Goal: Information Seeking & Learning: Find specific fact

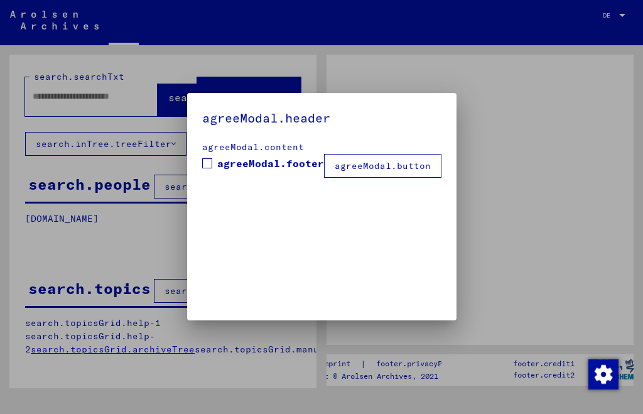
type input "**********"
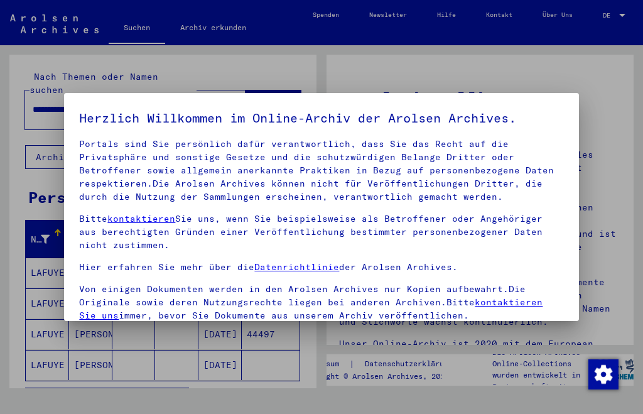
scroll to position [86, 0]
click at [537, 186] on p "Bitte beachten Sie, dass dieses Portal über NS - Verfolgte sensible Daten zu id…" at bounding box center [321, 158] width 484 height 92
click at [592, 126] on div at bounding box center [321, 207] width 643 height 414
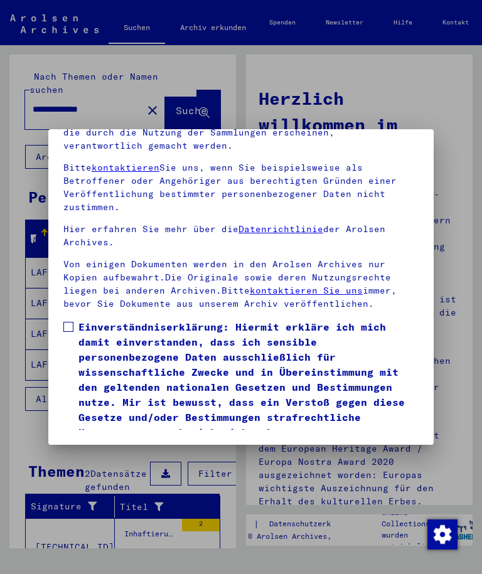
scroll to position [168, 0]
click at [65, 322] on span at bounding box center [68, 327] width 10 height 10
click at [96, 413] on button "Ich stimme zu" at bounding box center [110, 458] width 95 height 24
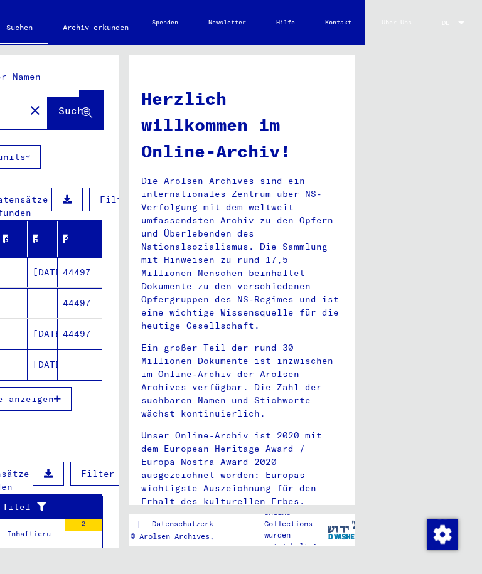
scroll to position [0, 127]
click at [461, 19] on div at bounding box center [461, 22] width 11 height 7
click at [438, 16] on span "English" at bounding box center [442, 23] width 46 height 19
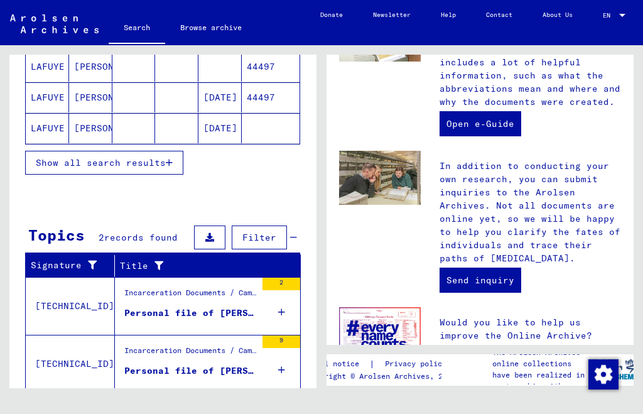
scroll to position [16, 0]
click at [276, 301] on div "2" at bounding box center [281, 305] width 38 height 57
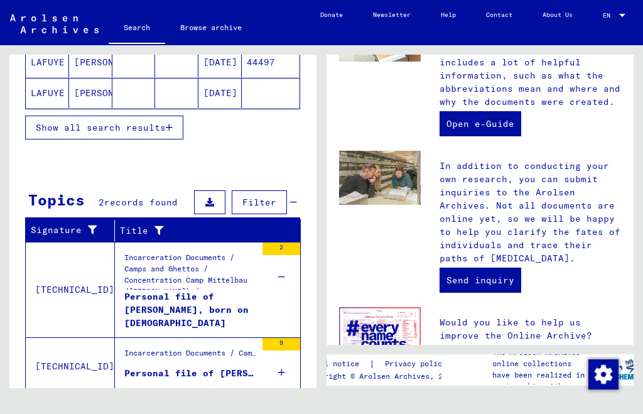
scroll to position [256, 0]
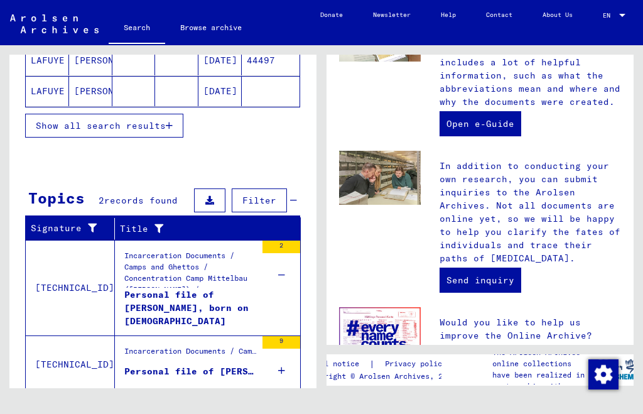
click at [278, 364] on icon at bounding box center [281, 370] width 7 height 44
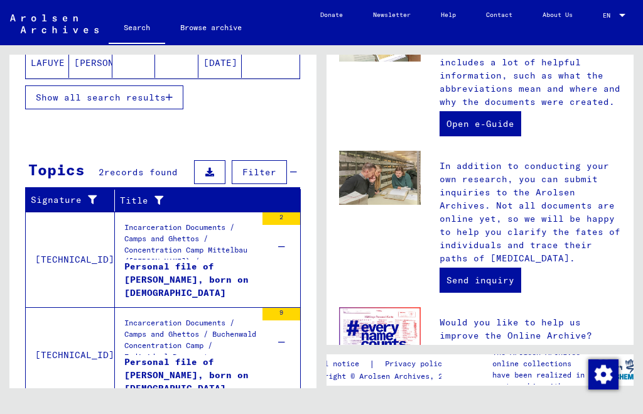
scroll to position [290, 0]
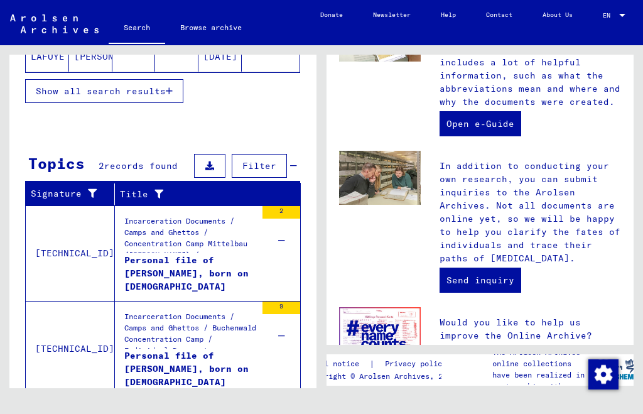
click at [137, 254] on div "Personal file of [PERSON_NAME], born on [DEMOGRAPHIC_DATA]" at bounding box center [190, 273] width 132 height 38
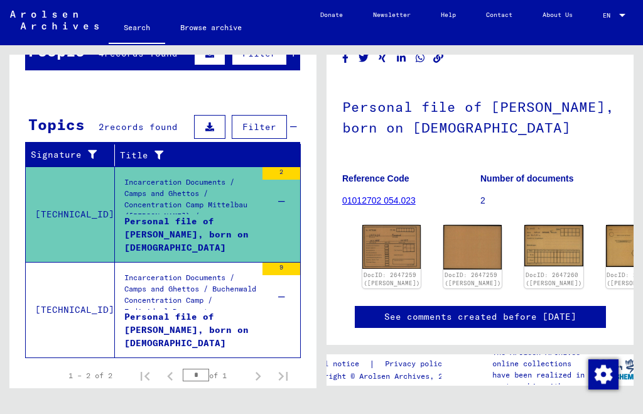
scroll to position [48, 0]
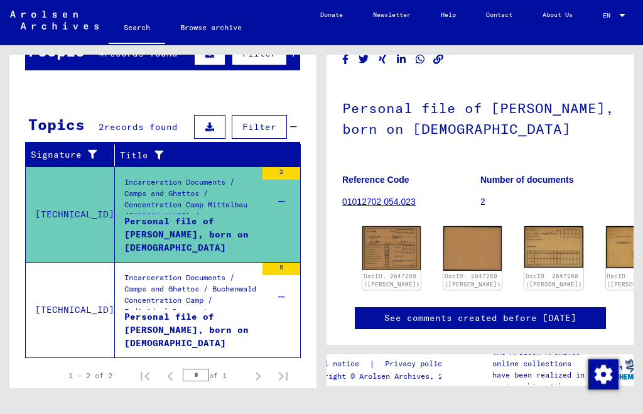
click at [379, 226] on img at bounding box center [391, 247] width 58 height 43
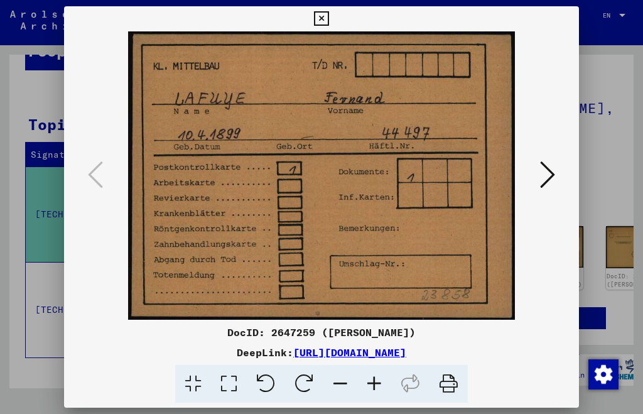
click at [540, 183] on icon at bounding box center [547, 174] width 15 height 30
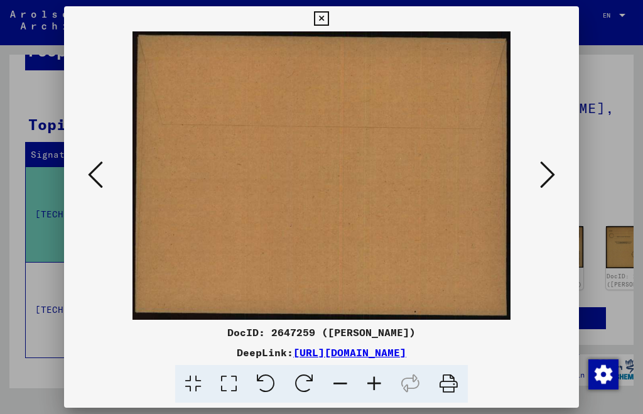
click at [540, 177] on icon at bounding box center [547, 174] width 15 height 30
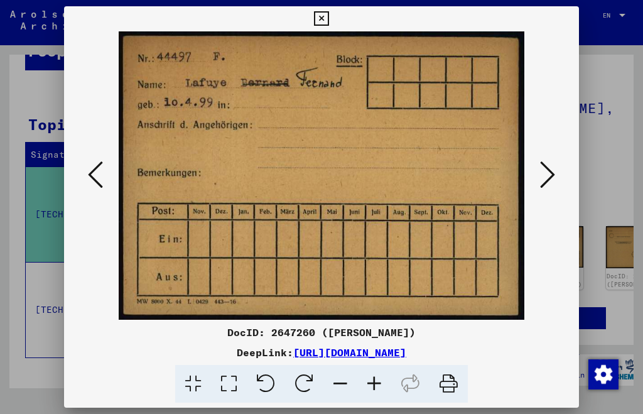
click at [540, 179] on icon at bounding box center [547, 174] width 15 height 30
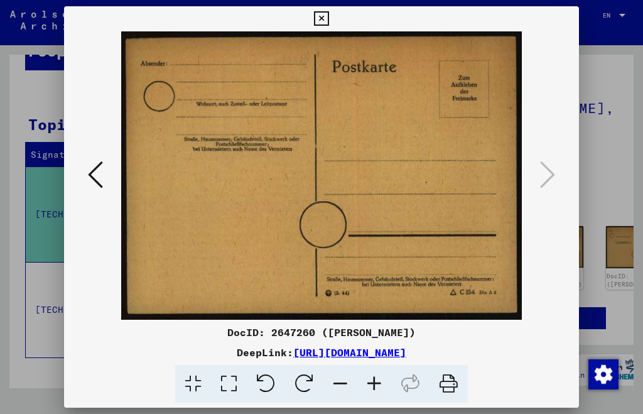
click at [332, 21] on button at bounding box center [321, 18] width 22 height 25
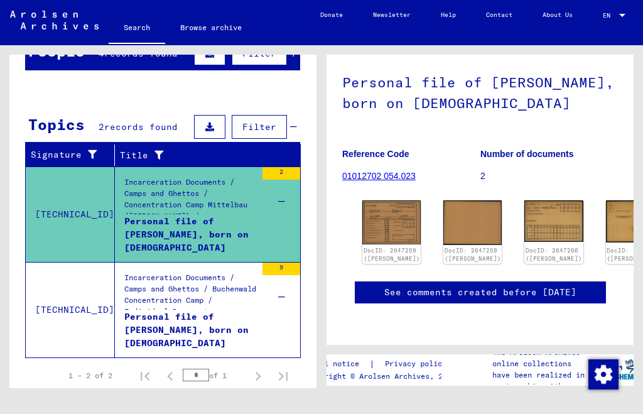
scroll to position [482, 0]
click at [161, 310] on div "Personal file of [PERSON_NAME], born on [DEMOGRAPHIC_DATA]" at bounding box center [190, 329] width 132 height 38
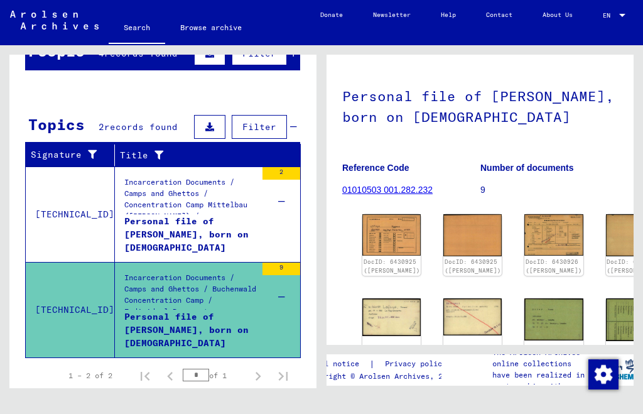
scroll to position [58, 0]
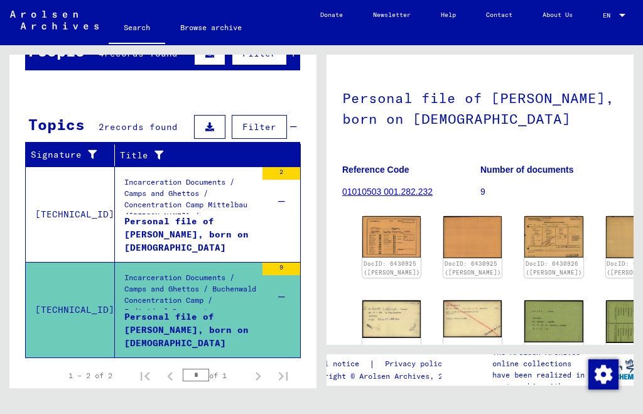
click at [377, 220] on img at bounding box center [391, 236] width 58 height 41
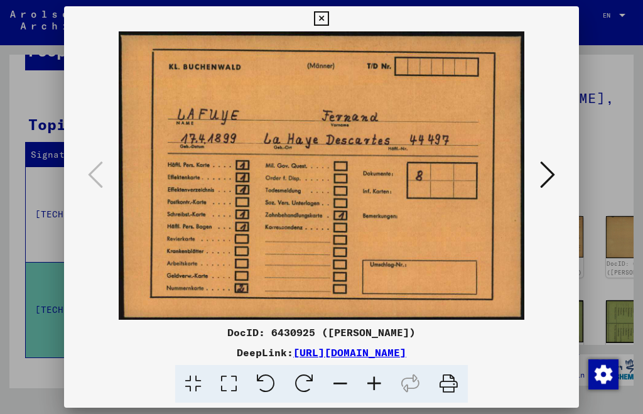
click at [536, 178] on button at bounding box center [547, 176] width 23 height 36
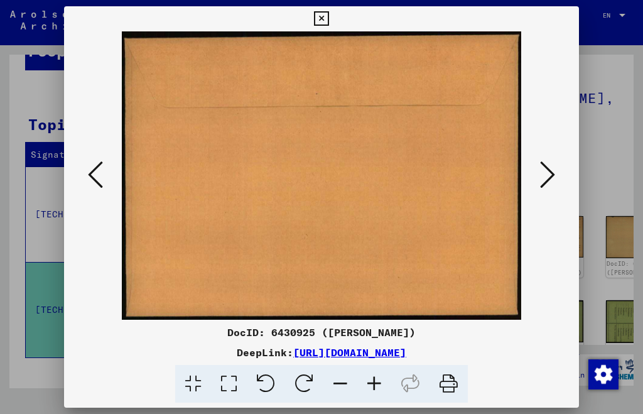
click at [540, 174] on icon at bounding box center [547, 174] width 15 height 30
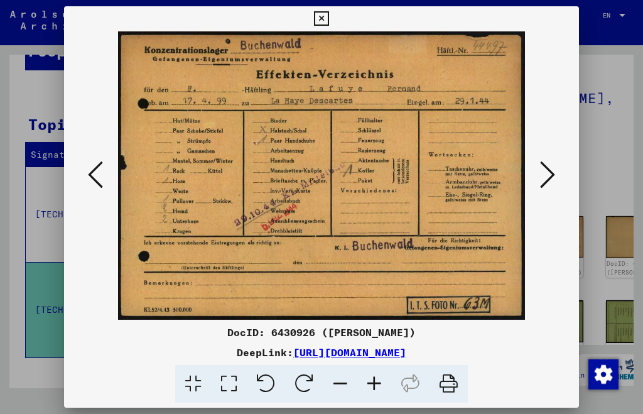
click at [540, 179] on icon at bounding box center [547, 174] width 15 height 30
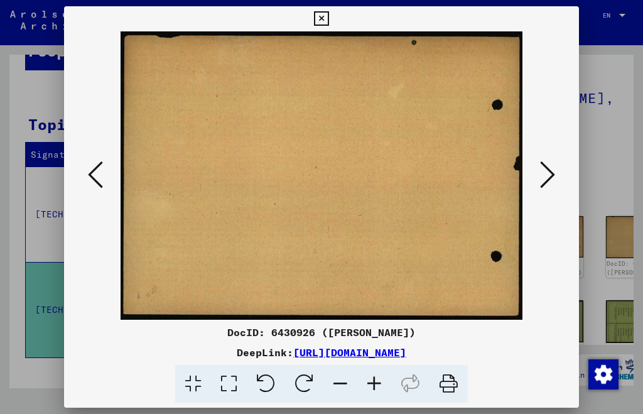
click at [540, 178] on icon at bounding box center [547, 174] width 15 height 30
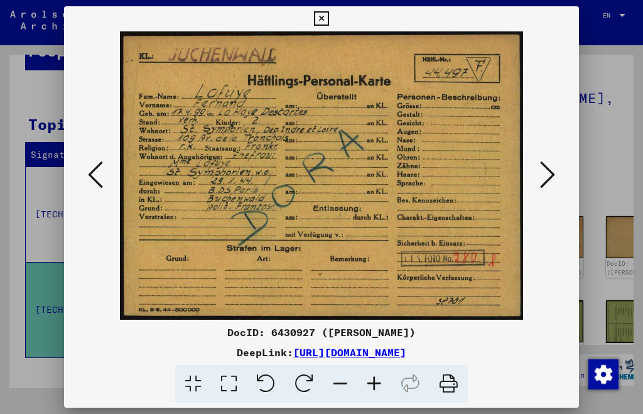
click at [540, 170] on icon at bounding box center [547, 174] width 15 height 30
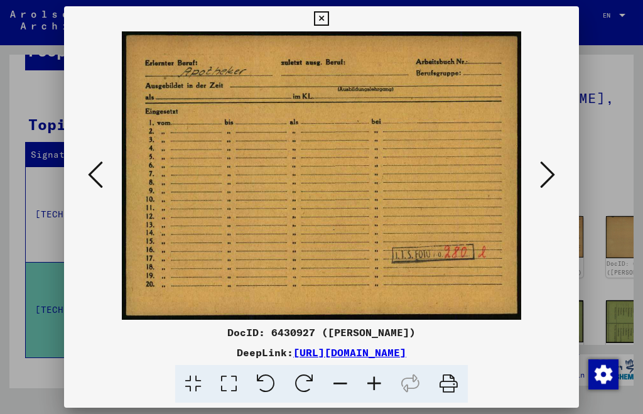
click at [540, 173] on icon at bounding box center [547, 174] width 15 height 30
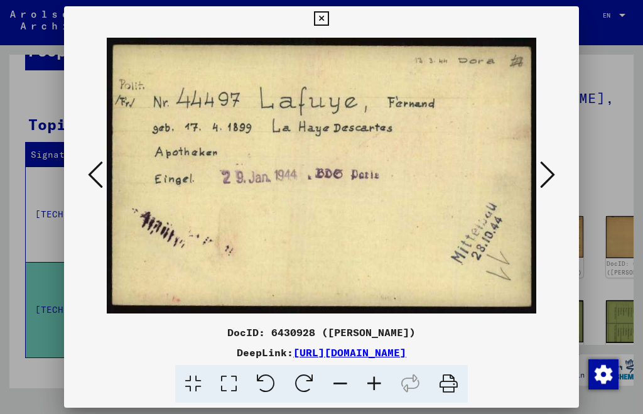
click at [540, 178] on icon at bounding box center [547, 174] width 15 height 30
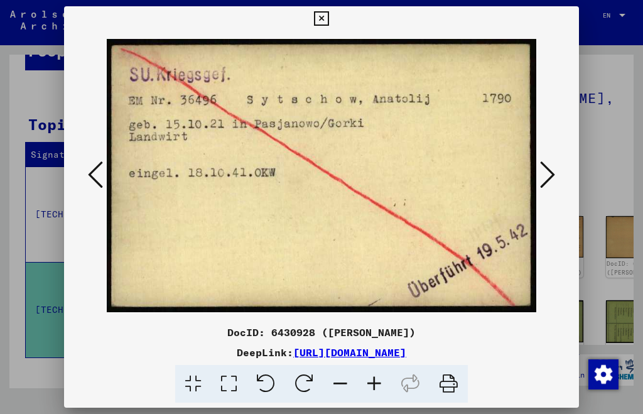
click at [540, 178] on icon at bounding box center [547, 174] width 15 height 30
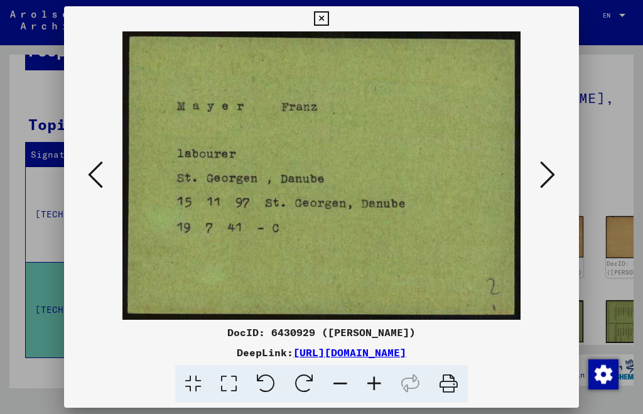
click at [540, 177] on icon at bounding box center [547, 174] width 15 height 30
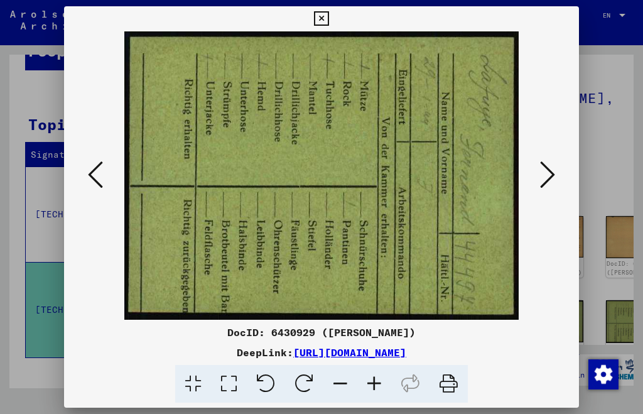
click at [540, 175] on icon at bounding box center [547, 174] width 15 height 30
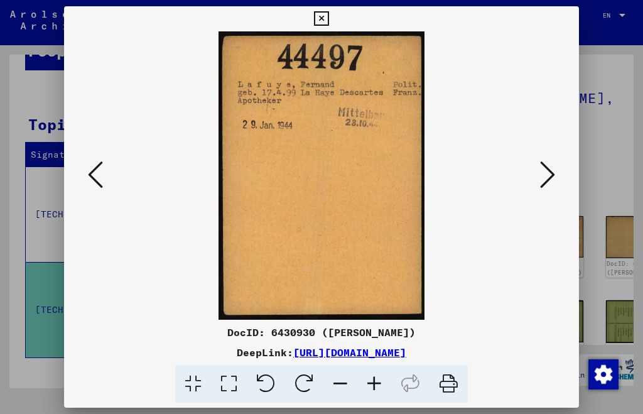
click at [540, 170] on icon at bounding box center [547, 174] width 15 height 30
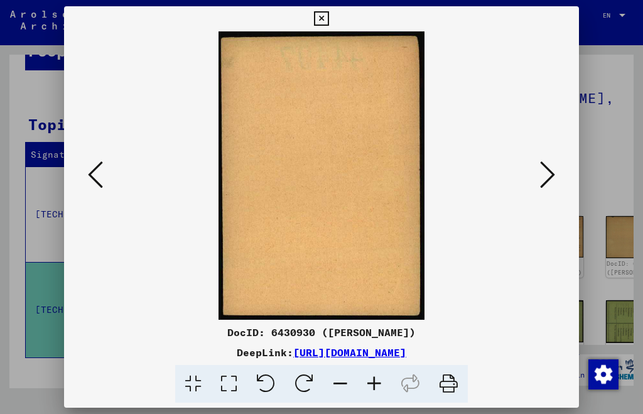
click at [540, 172] on icon at bounding box center [547, 174] width 15 height 30
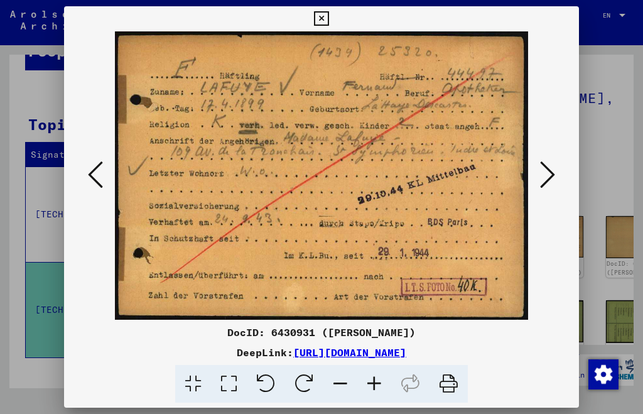
click at [540, 177] on icon at bounding box center [547, 174] width 15 height 30
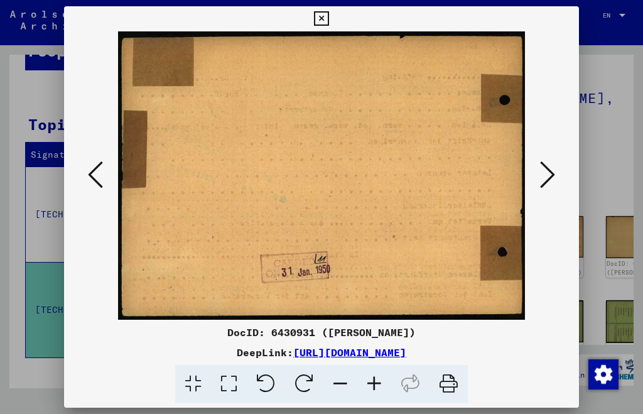
click at [536, 175] on button at bounding box center [547, 176] width 23 height 36
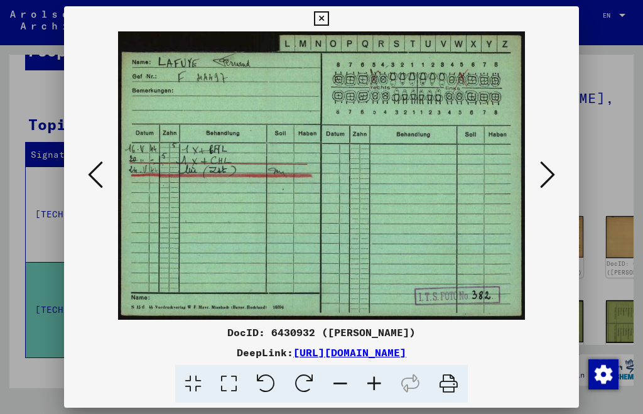
click at [540, 167] on icon at bounding box center [547, 174] width 15 height 30
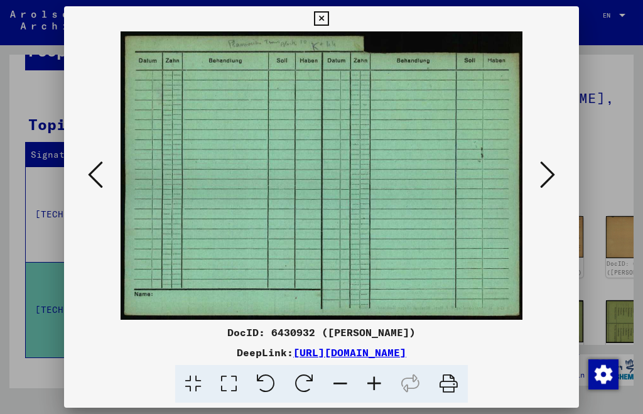
click at [540, 168] on icon at bounding box center [547, 174] width 15 height 30
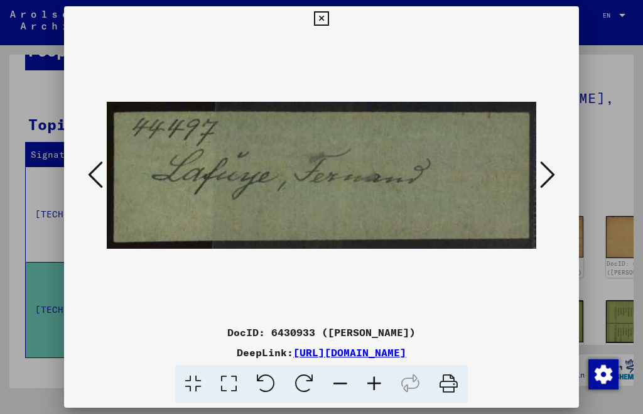
click at [536, 167] on button at bounding box center [547, 176] width 23 height 36
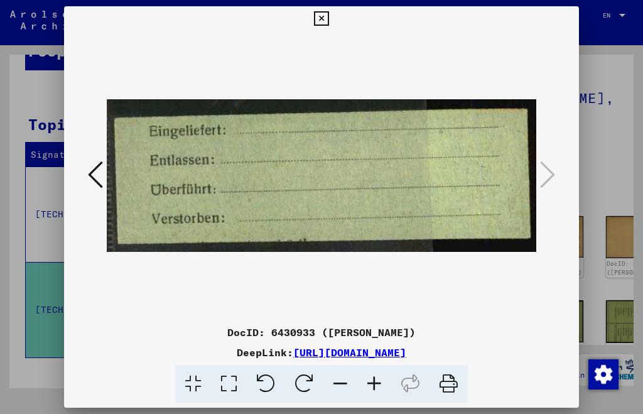
click at [328, 22] on icon at bounding box center [321, 18] width 14 height 15
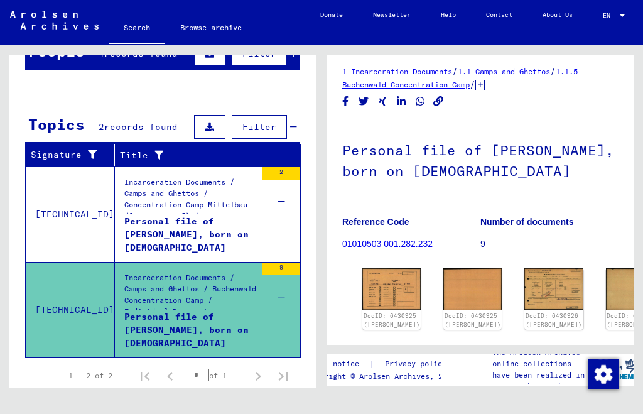
scroll to position [0, 0]
